Goal: Manage account settings

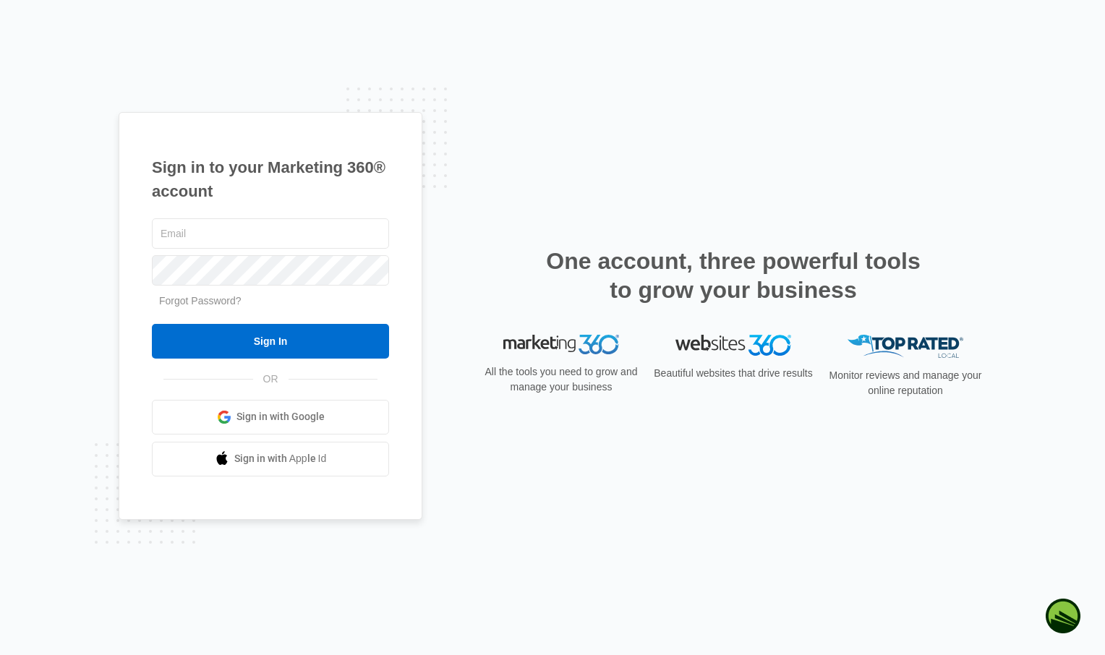
click at [261, 416] on span "Sign in with Google" at bounding box center [280, 416] width 88 height 15
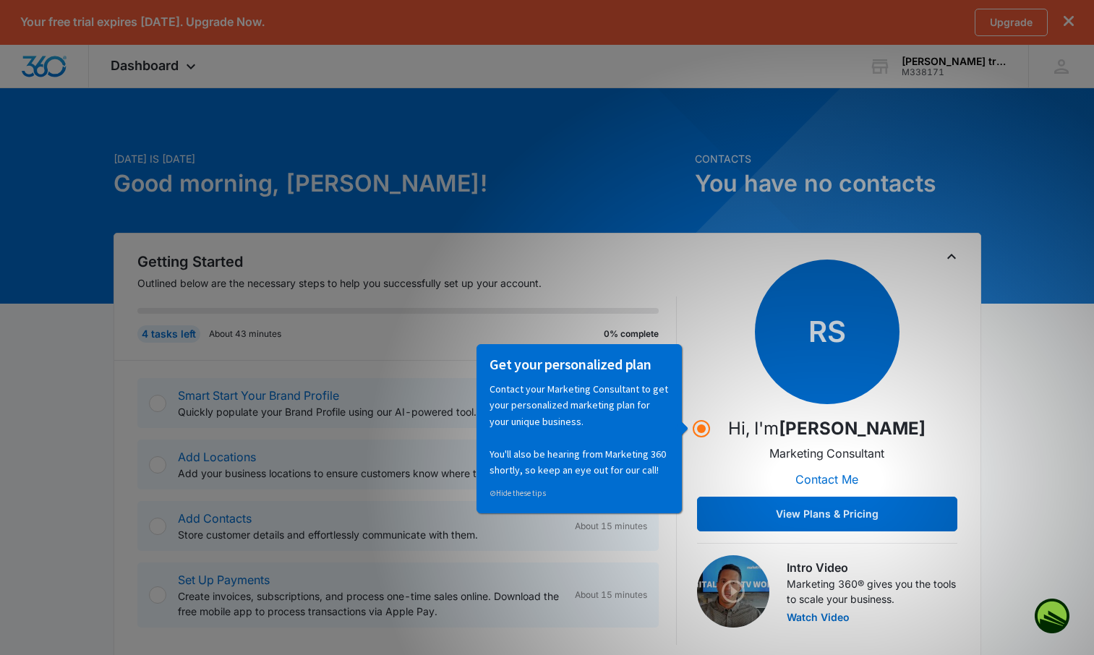
click at [753, 398] on div "RS Hi, I'm [PERSON_NAME] Marketing Consultant Contact Me View Plans & Pricing" at bounding box center [827, 396] width 260 height 272
drag, startPoint x: 1089, startPoint y: 408, endPoint x: 1084, endPoint y: 401, distance: 8.4
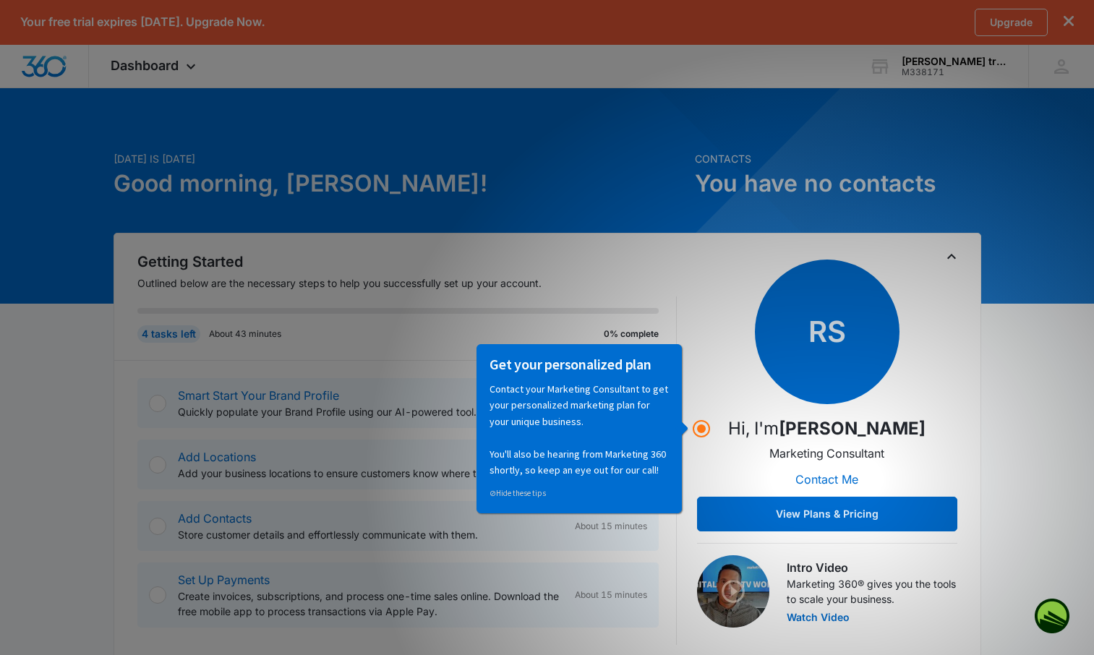
click at [952, 253] on icon "Toggle Collapse" at bounding box center [951, 256] width 17 height 17
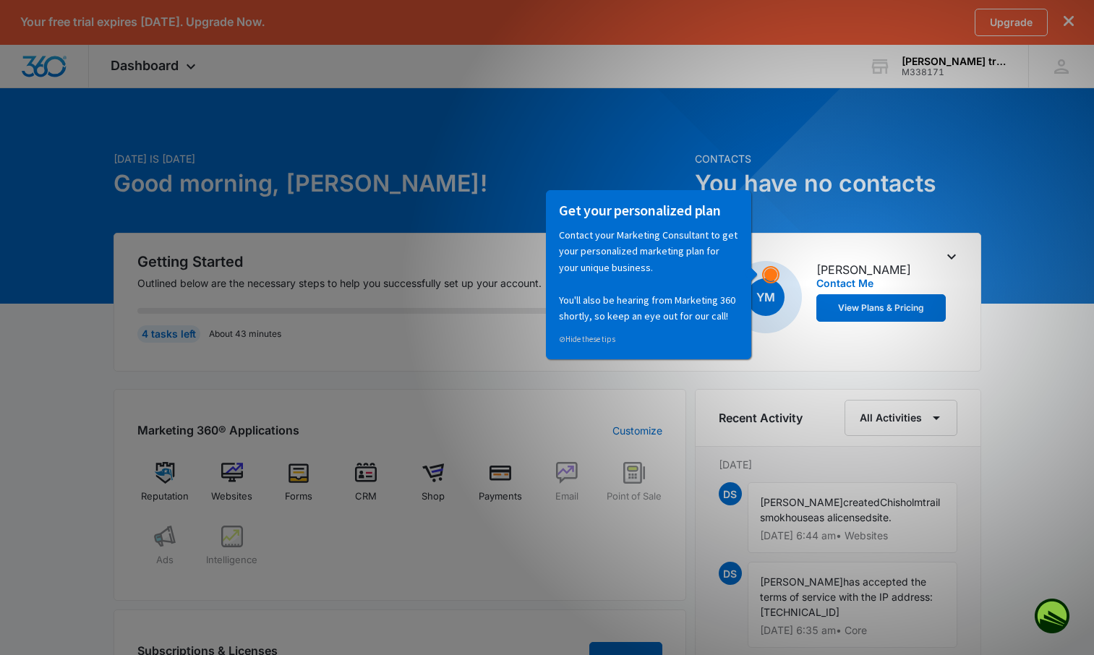
click at [767, 270] on circle "Hotspot (open by clicking or pressing space/enter)" at bounding box center [770, 274] width 13 height 13
click at [732, 280] on p "Contact your Marketing Consultant to get your personalized marketing plan for y…" at bounding box center [648, 274] width 179 height 97
click at [886, 307] on button "View Plans & Pricing" at bounding box center [881, 307] width 130 height 27
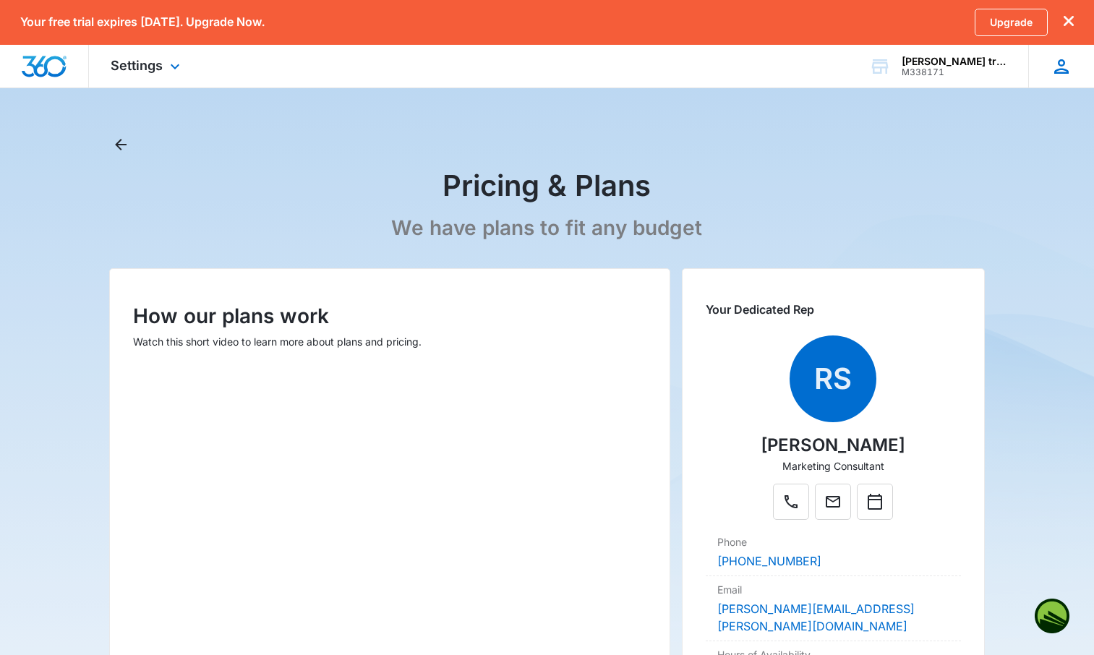
click at [1071, 66] on icon at bounding box center [1061, 67] width 22 height 22
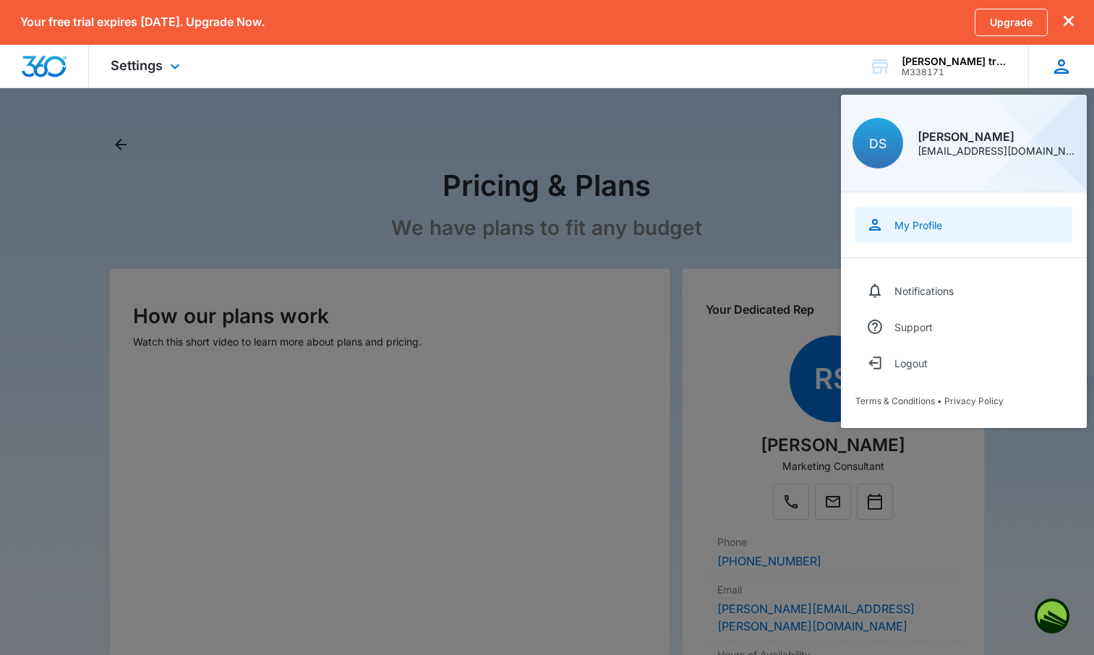
click at [964, 220] on link "My Profile" at bounding box center [963, 225] width 217 height 36
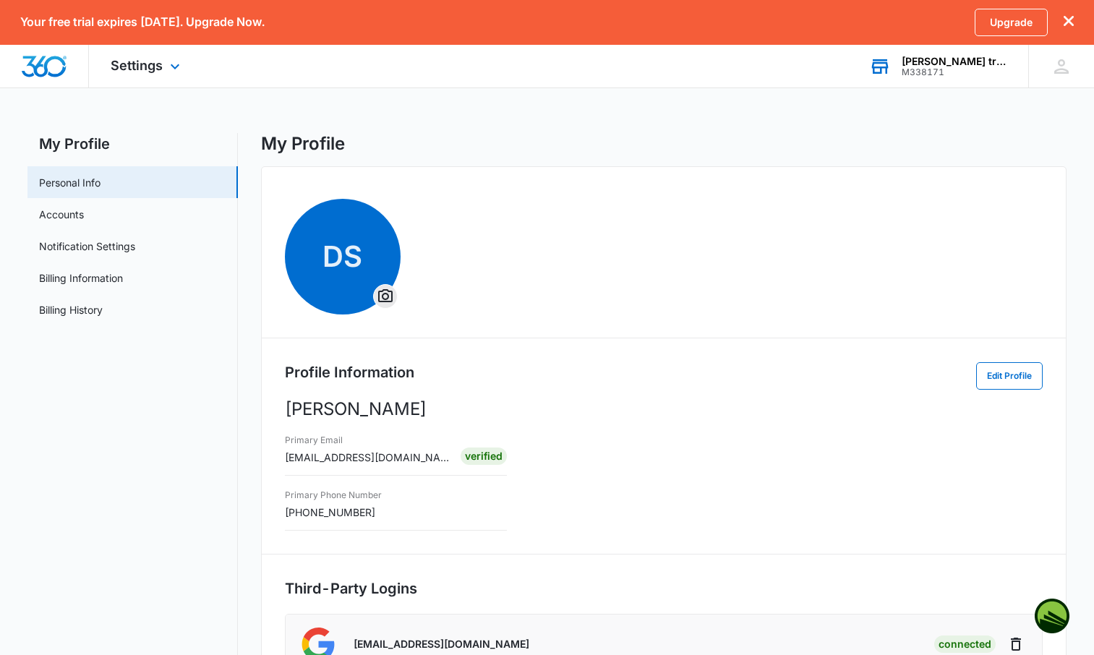
click at [878, 74] on icon at bounding box center [880, 67] width 22 height 22
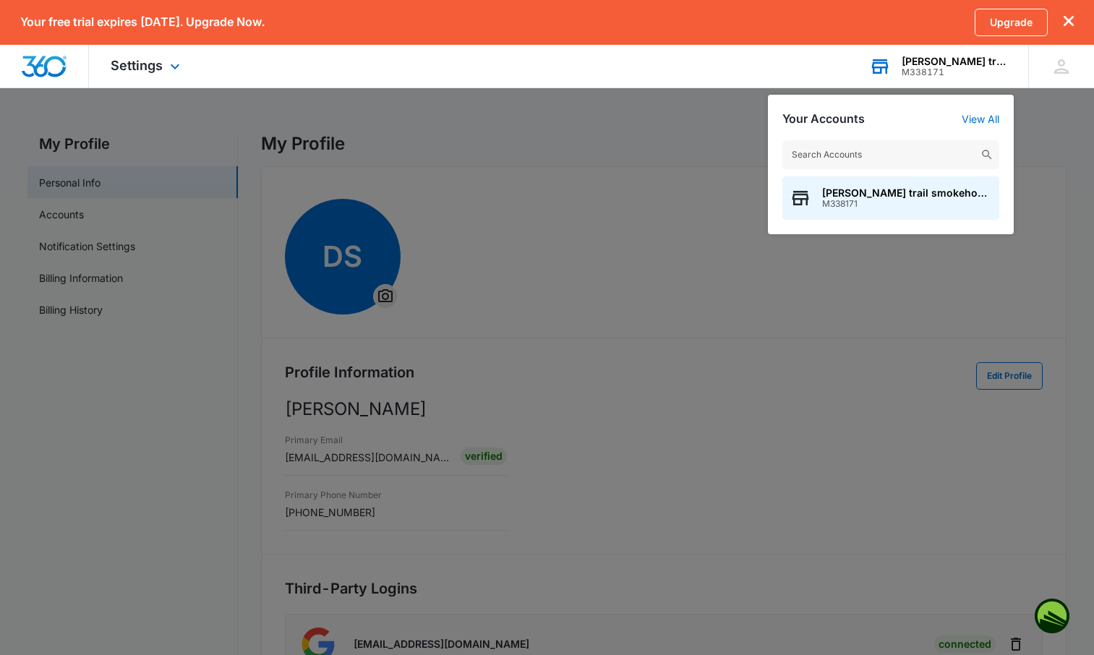
click at [880, 66] on icon at bounding box center [880, 67] width 22 height 22
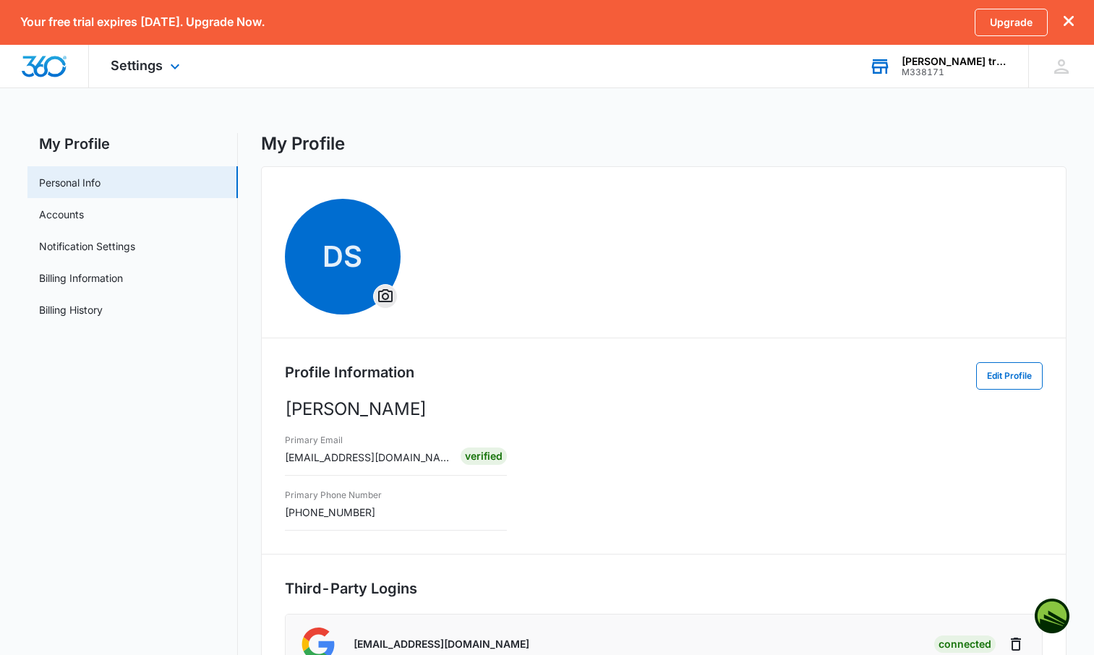
click at [880, 66] on icon at bounding box center [880, 67] width 22 height 22
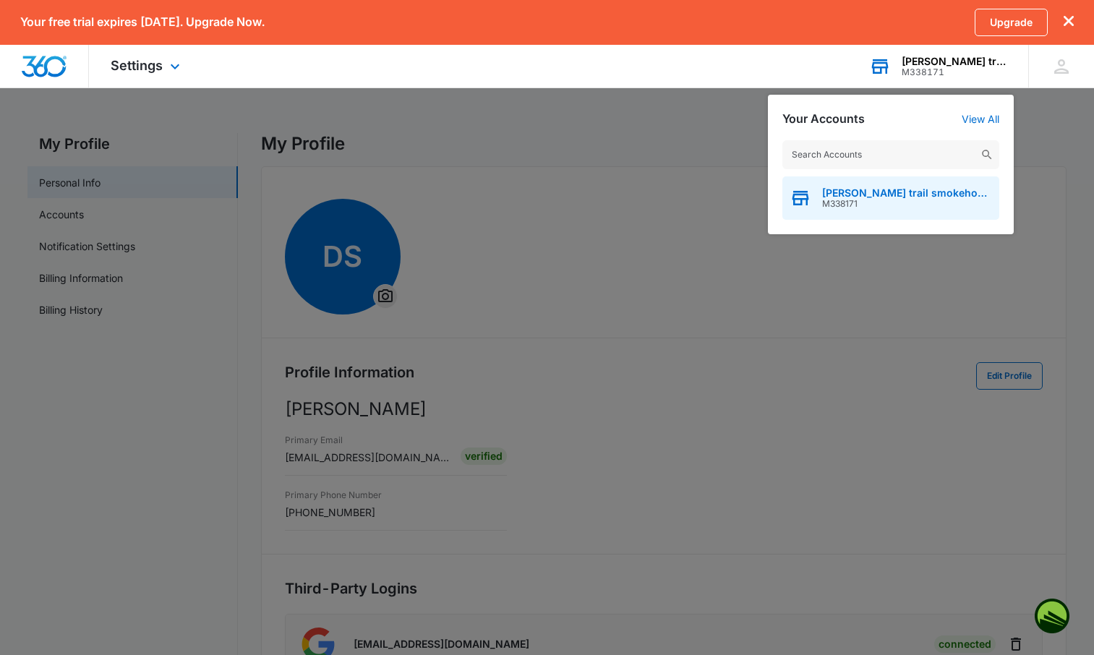
click at [870, 195] on span "[PERSON_NAME] trail smokehouse" at bounding box center [907, 193] width 170 height 12
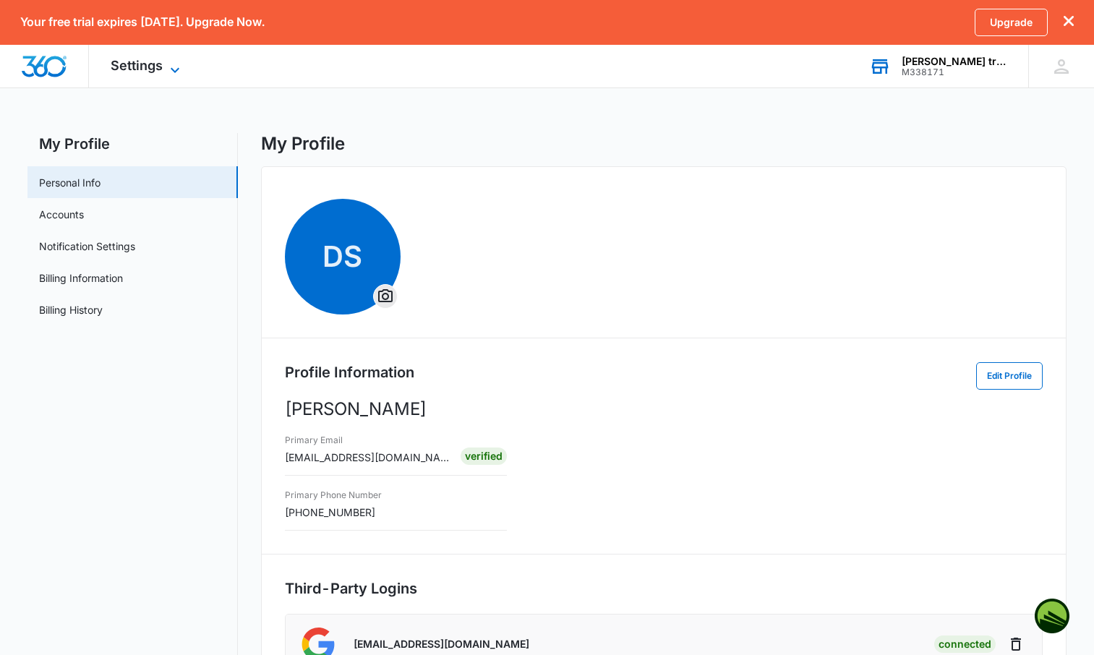
click at [166, 64] on icon at bounding box center [174, 69] width 17 height 17
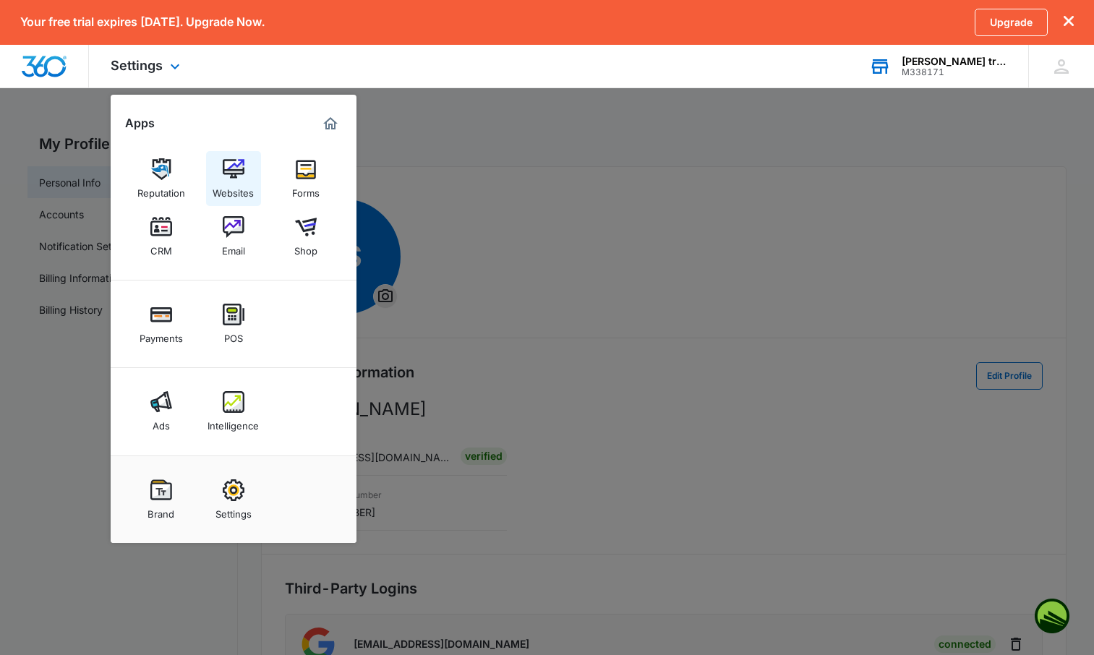
click at [229, 178] on img at bounding box center [234, 169] width 22 height 22
